Goal: Complete application form

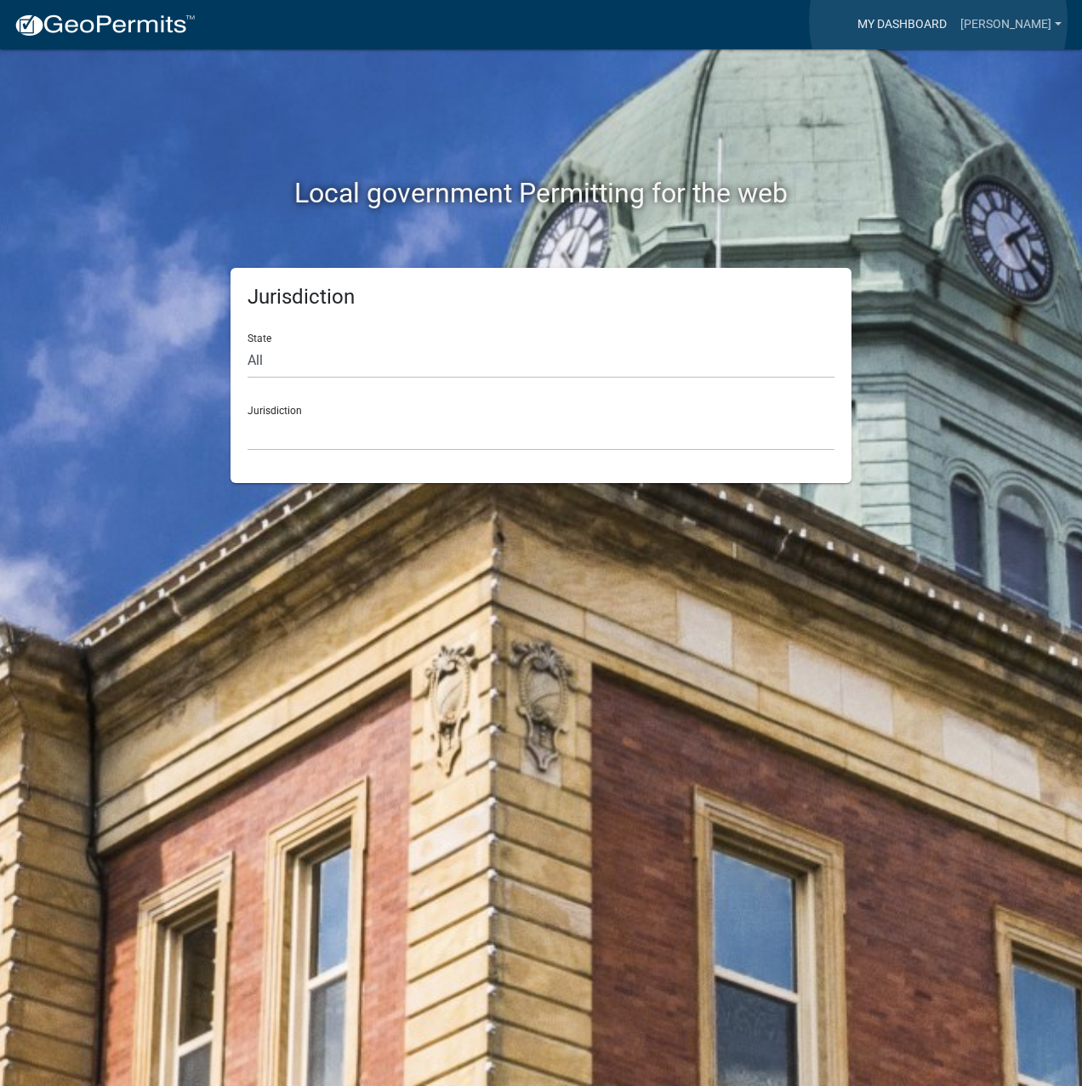
click at [938, 20] on link "My Dashboard" at bounding box center [902, 25] width 103 height 32
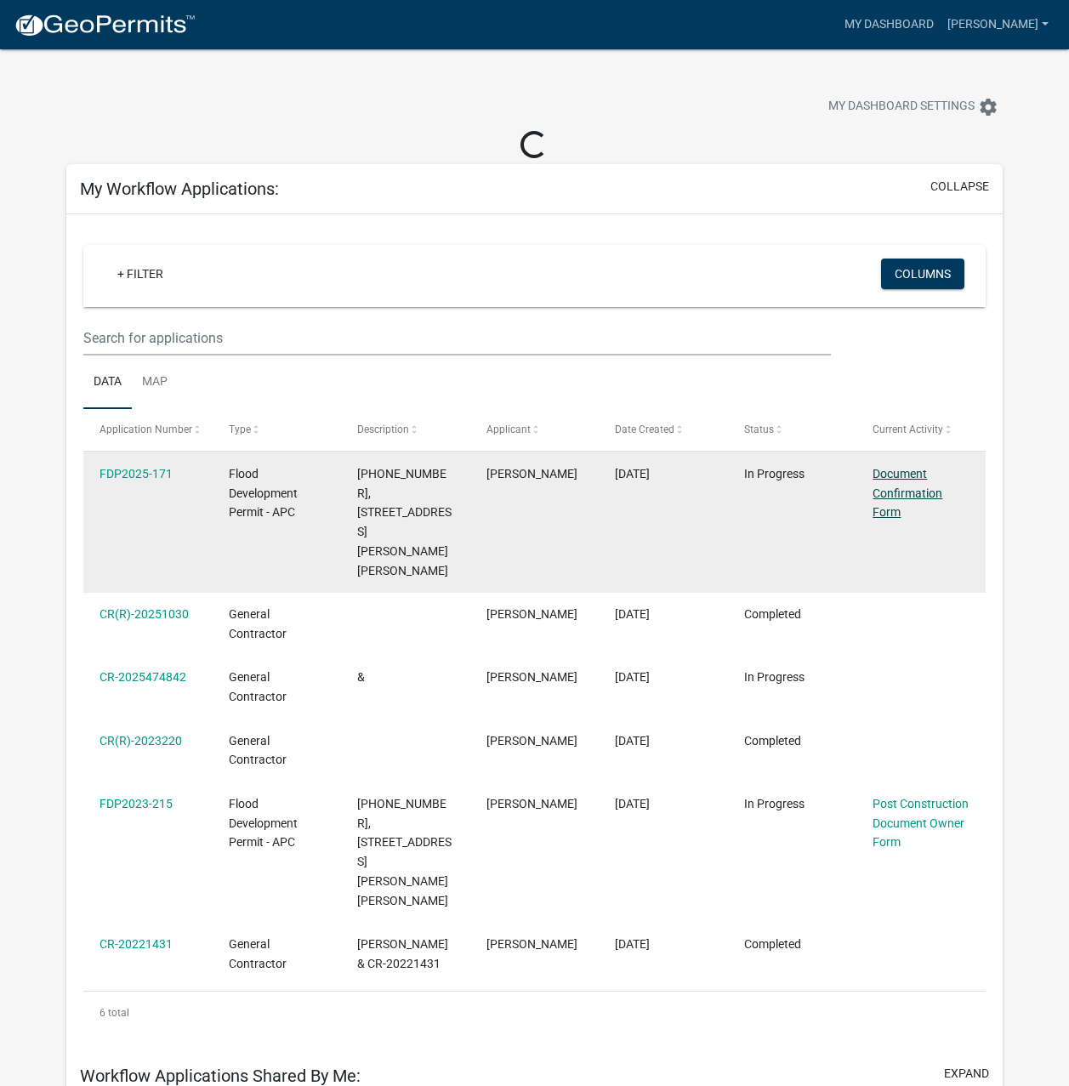
click at [891, 490] on link "Document Confirmation Form" at bounding box center [908, 493] width 70 height 53
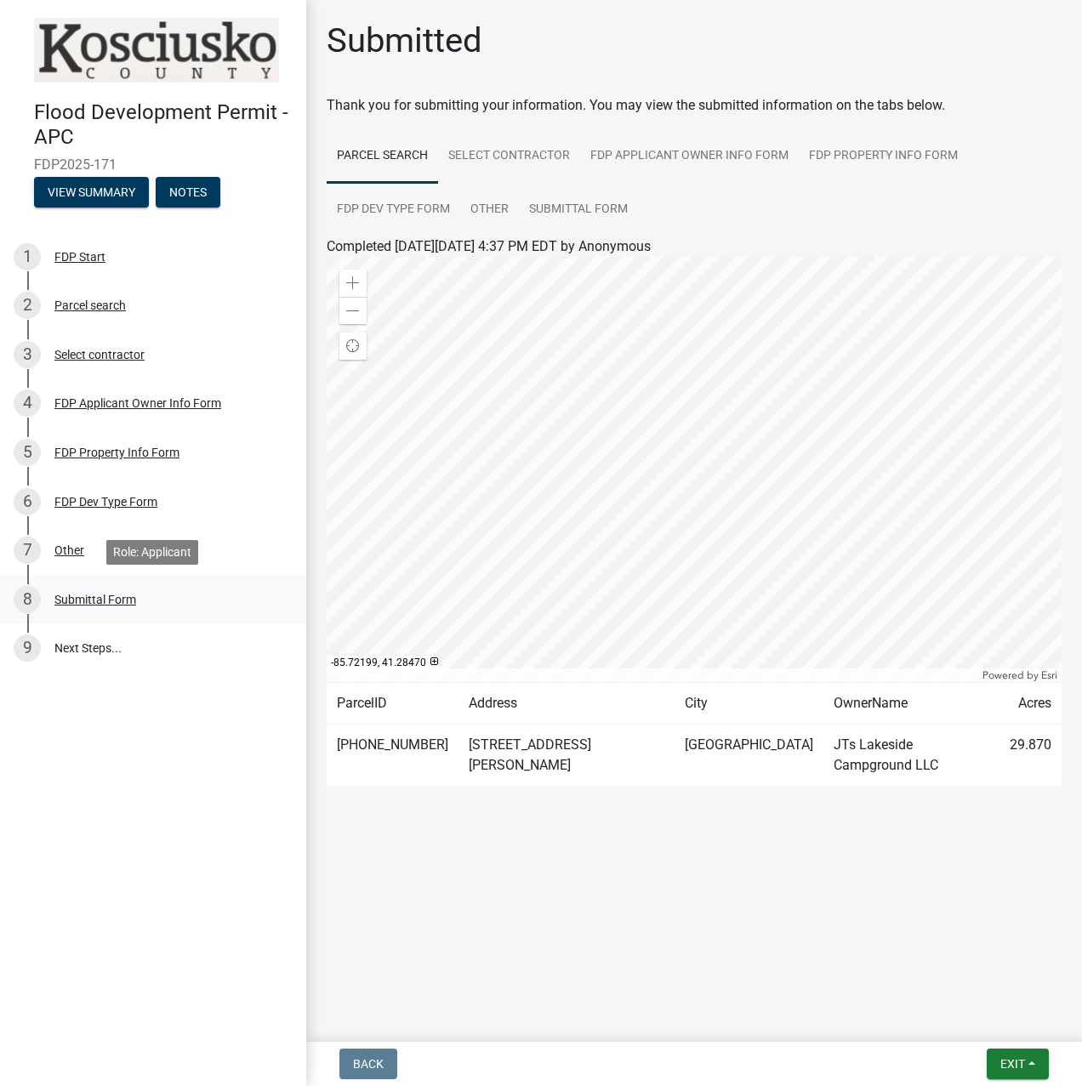
click at [81, 598] on div "Submittal Form" at bounding box center [95, 600] width 82 height 12
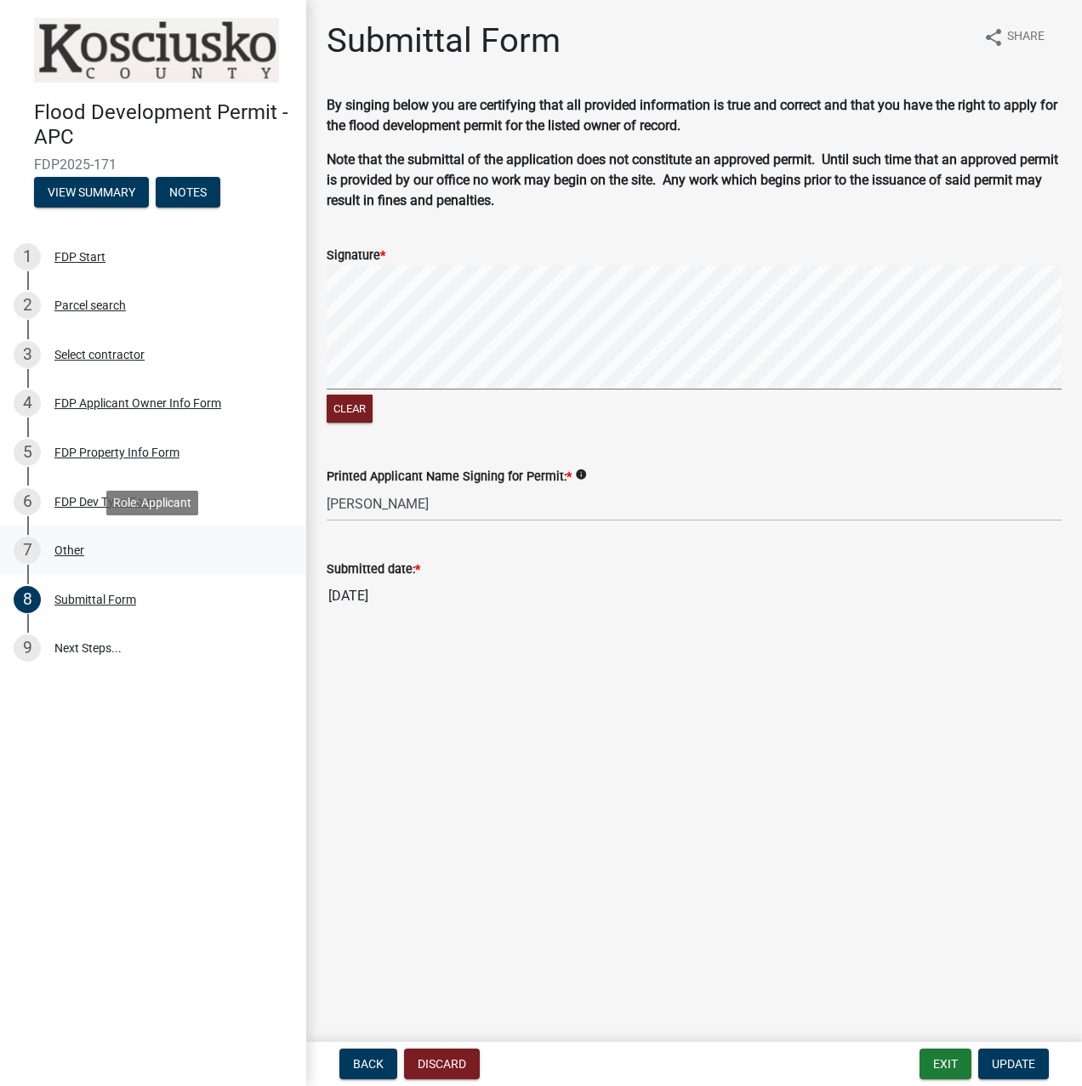
click at [73, 546] on div "Other" at bounding box center [69, 550] width 30 height 12
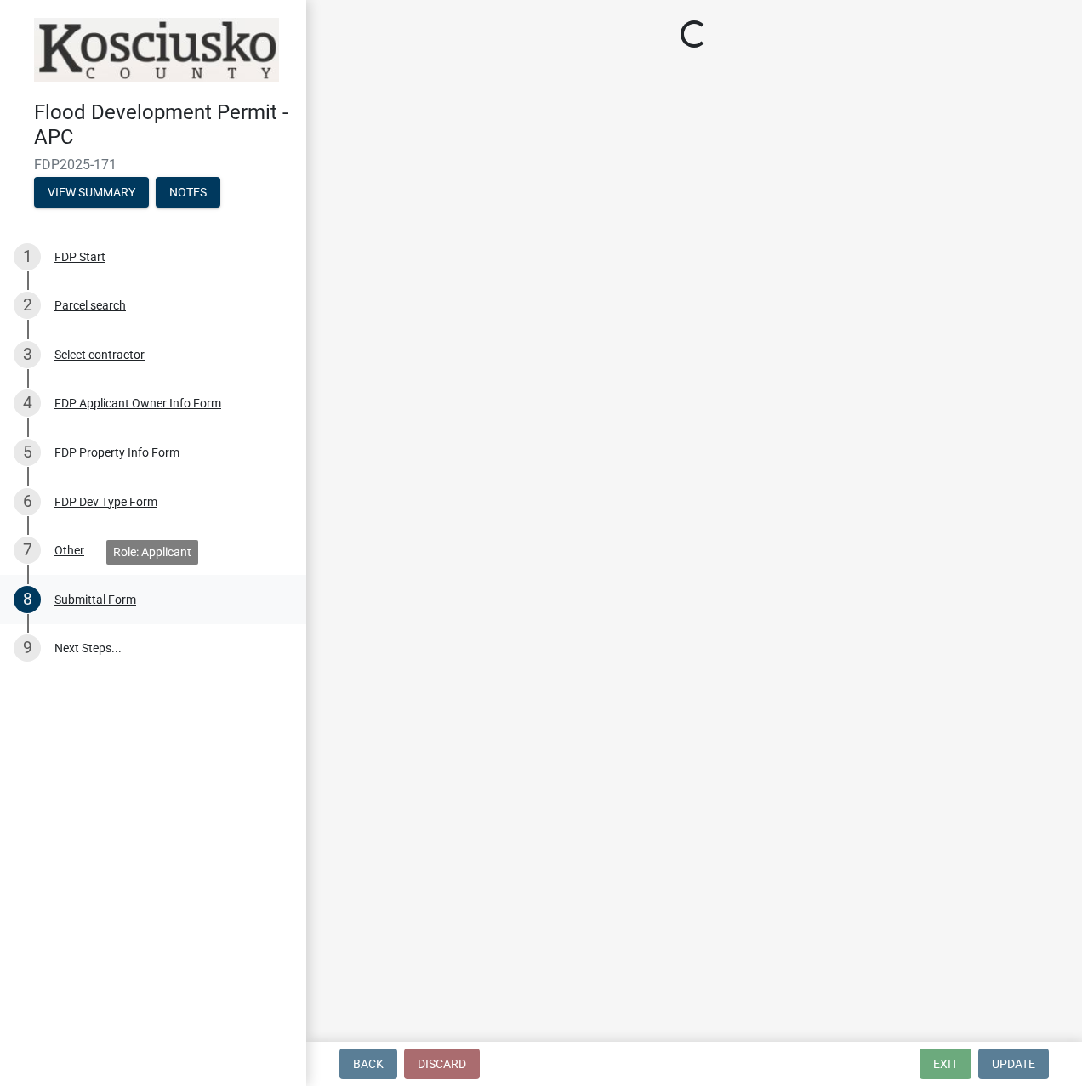
select select "8ff22ab7-4bb9-47fa-a72f-b2bc48e62ff3"
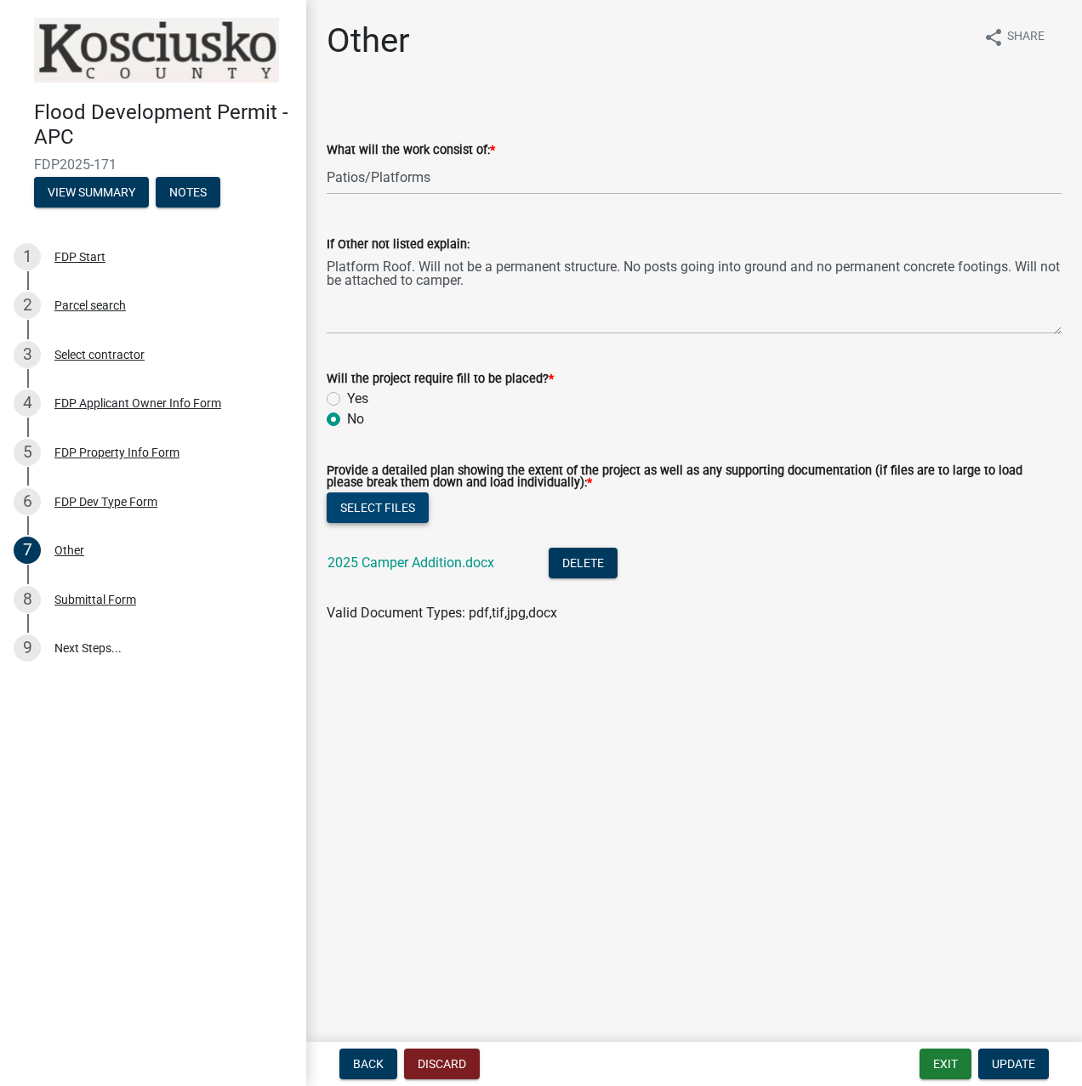
click at [386, 512] on button "Select files" at bounding box center [378, 507] width 102 height 31
click at [395, 517] on button "Select files" at bounding box center [378, 507] width 102 height 31
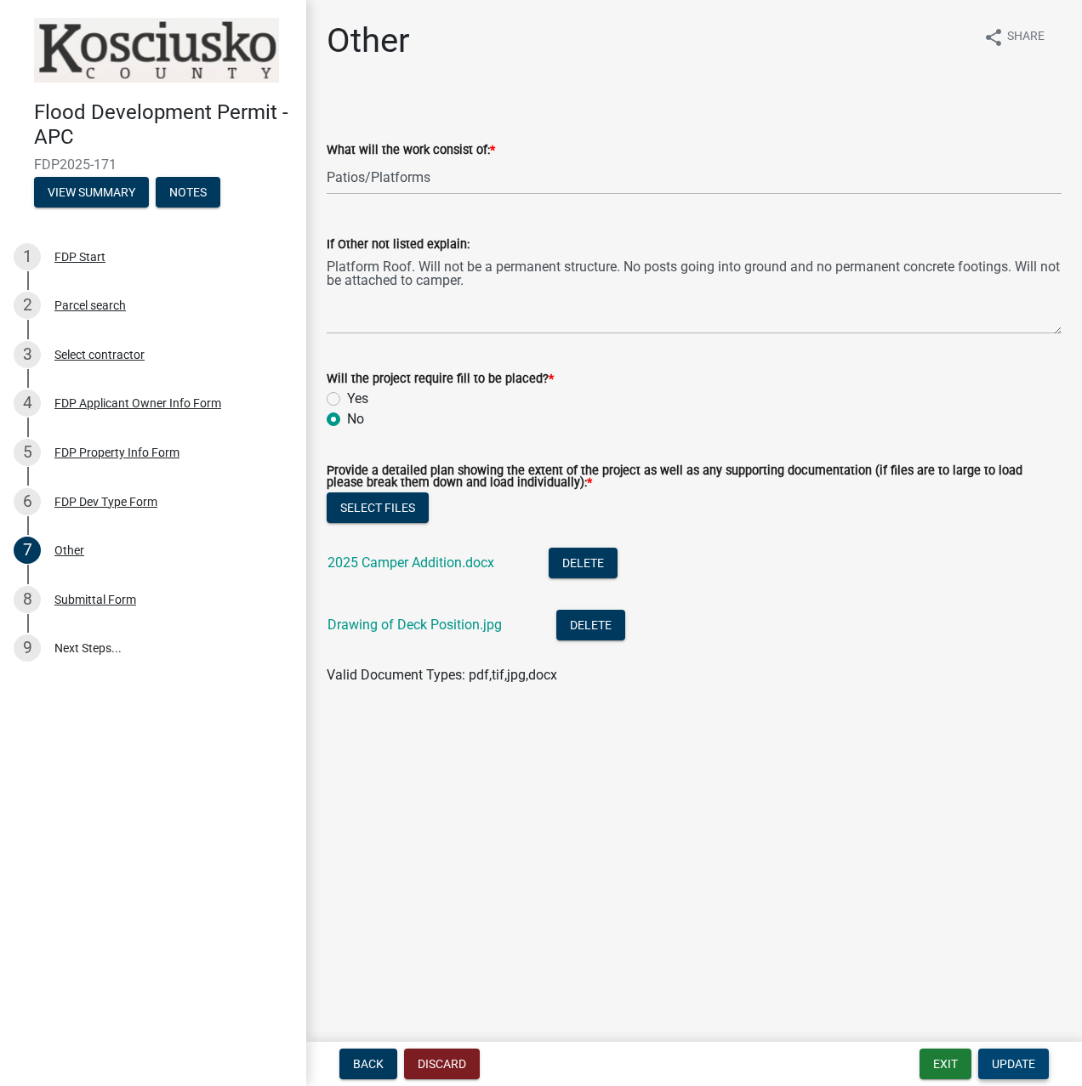
click at [1016, 1067] on span "Update" at bounding box center [1013, 1064] width 43 height 14
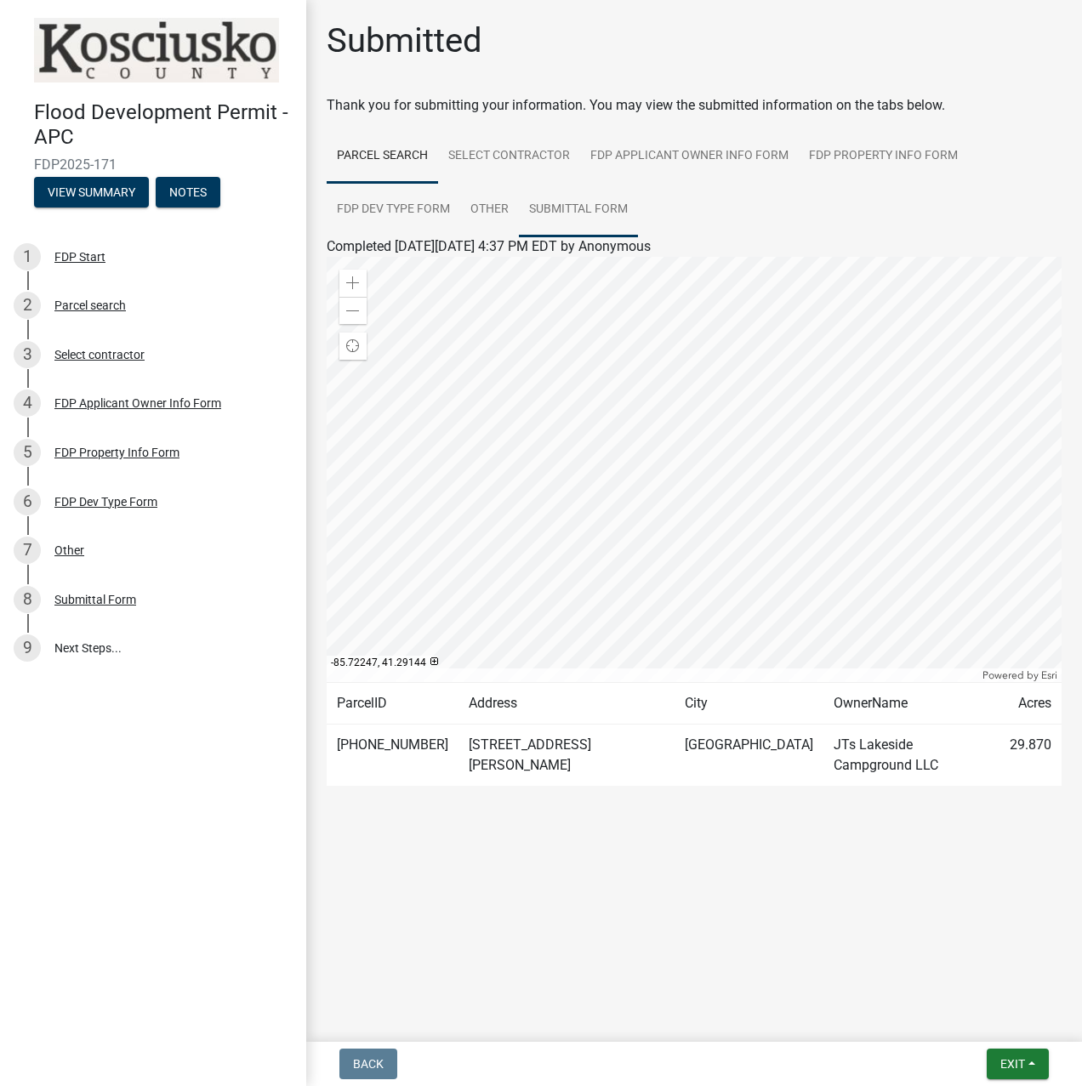
click at [589, 210] on link "Submittal Form" at bounding box center [578, 210] width 119 height 54
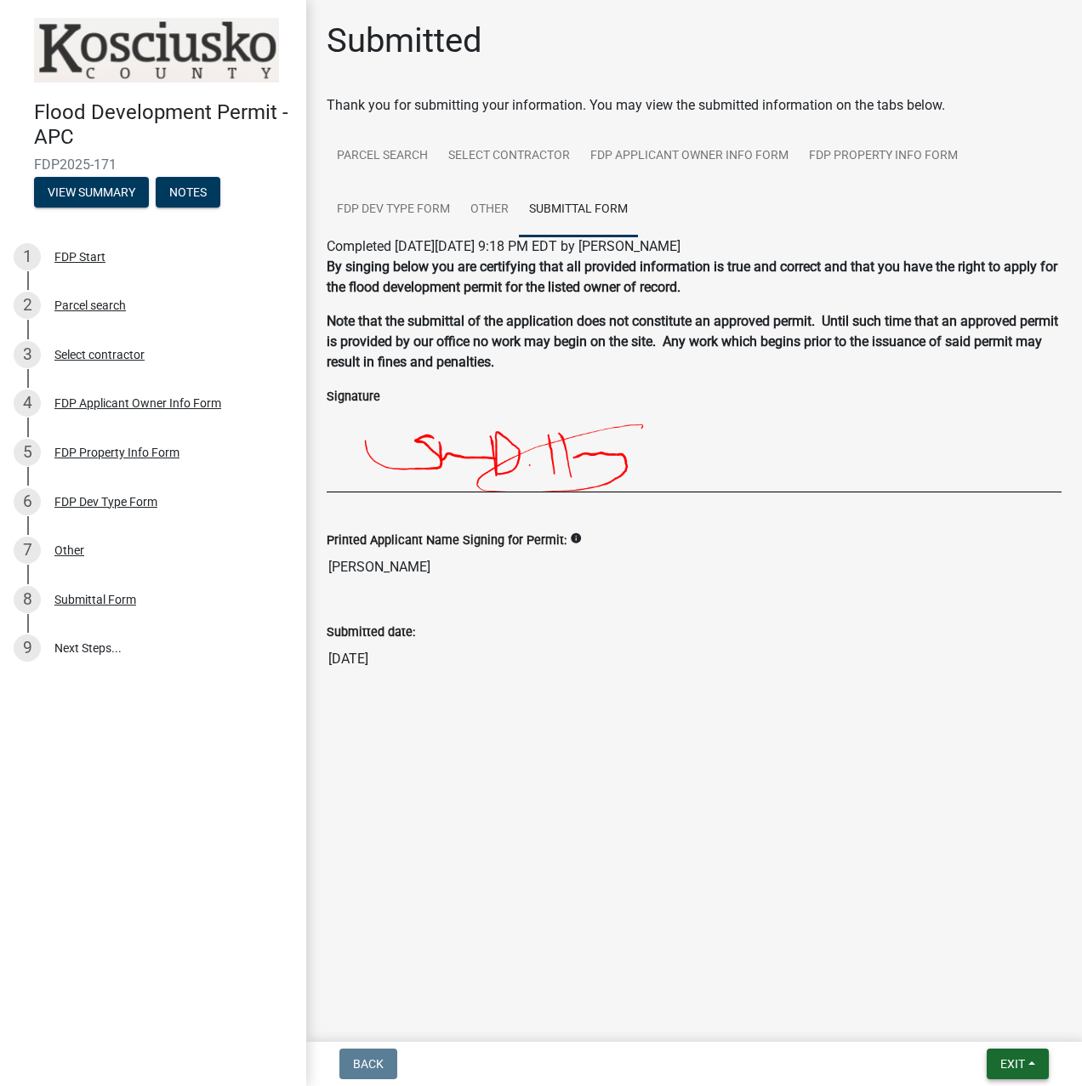
click at [1011, 1064] on span "Exit" at bounding box center [1012, 1064] width 25 height 14
click at [967, 1016] on button "Save & Exit" at bounding box center [981, 1019] width 136 height 41
